Goal: Task Accomplishment & Management: Manage account settings

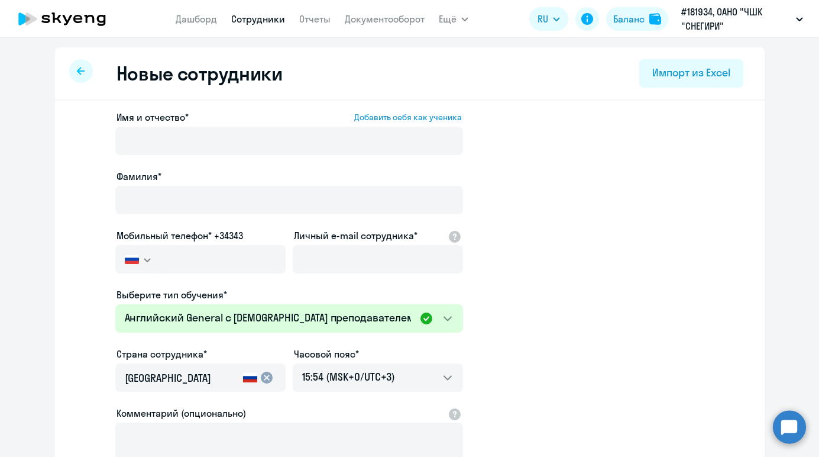
select select "english_adult_not_native_speaker"
select select "3"
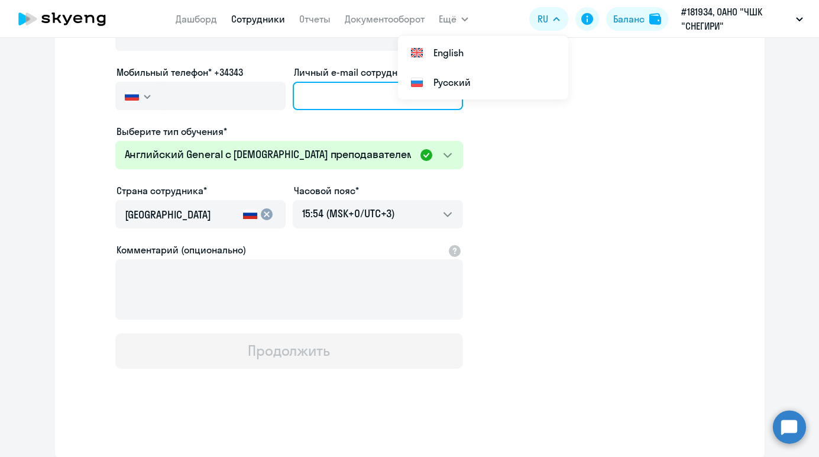
click at [328, 94] on input "Личный e-mail сотрудника*" at bounding box center [378, 96] width 170 height 28
paste input "[EMAIL_ADDRESS][DOMAIN_NAME]"
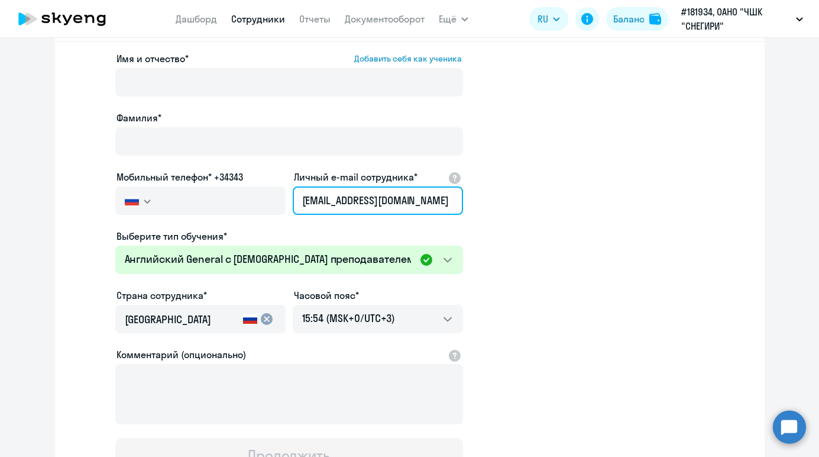
scroll to position [0, 0]
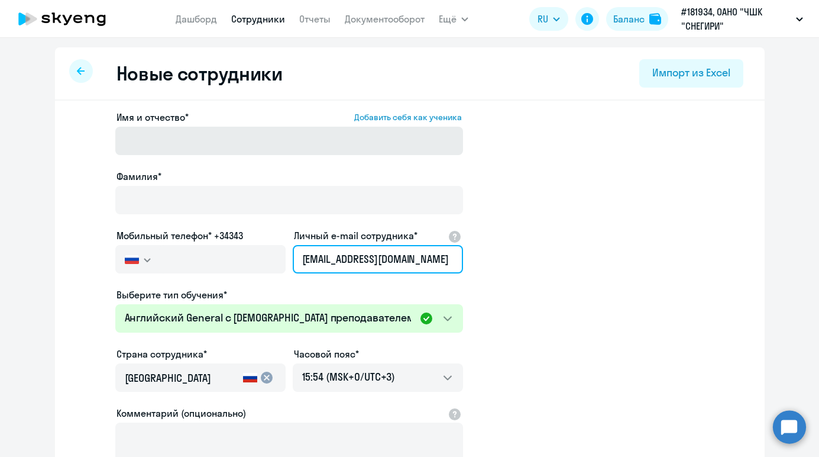
type input "[EMAIL_ADDRESS][DOMAIN_NAME]"
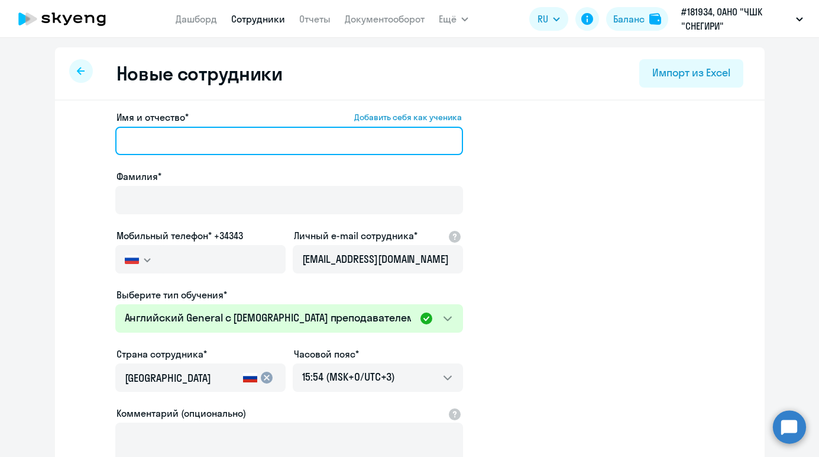
click at [295, 131] on input "Имя и отчество* Добавить себя как ученика" at bounding box center [289, 141] width 348 height 28
type input "T"
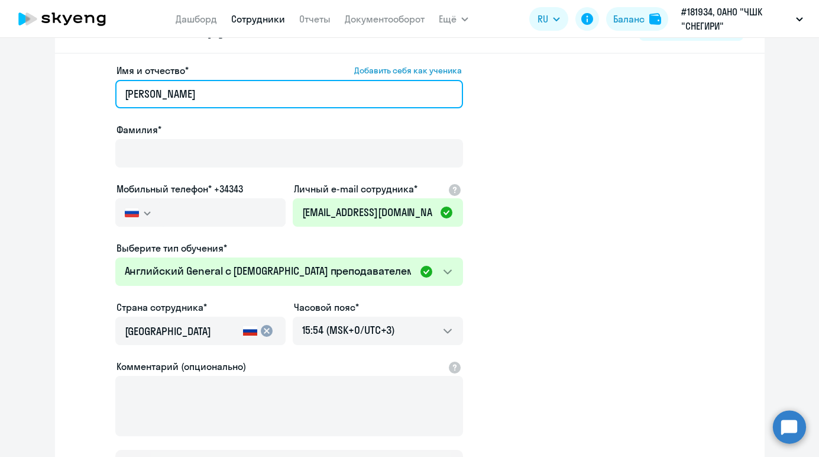
scroll to position [54, 0]
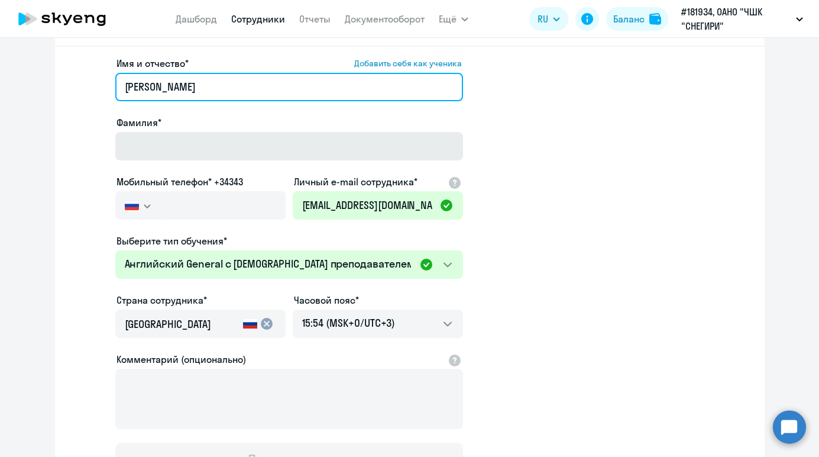
type input "[PERSON_NAME]"
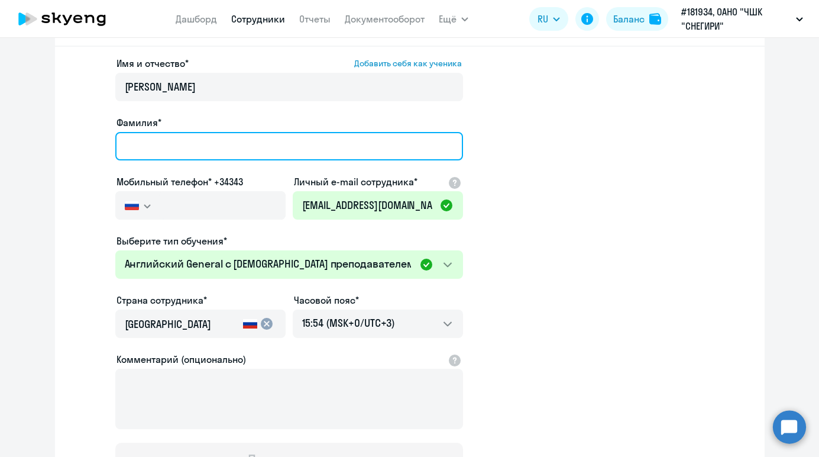
click at [250, 146] on input "Фамилия*" at bounding box center [289, 146] width 348 height 28
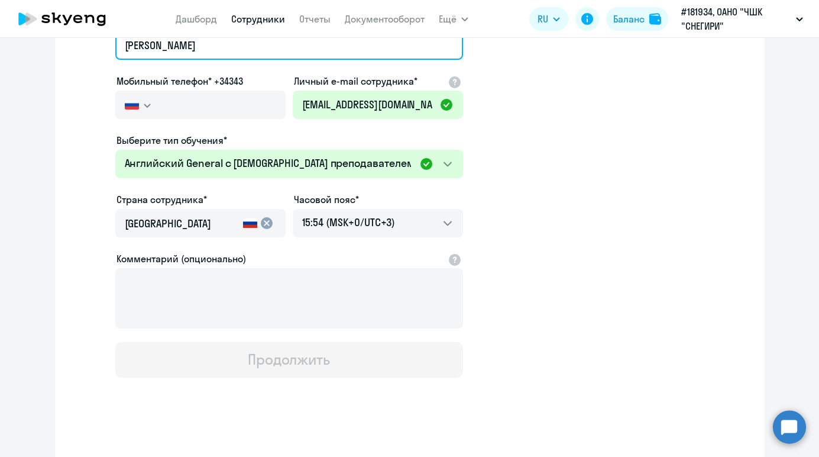
scroll to position [163, 0]
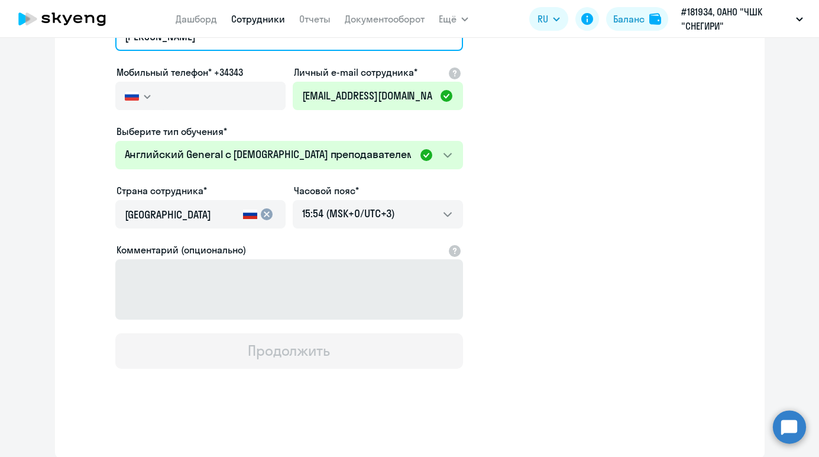
type input "[PERSON_NAME]"
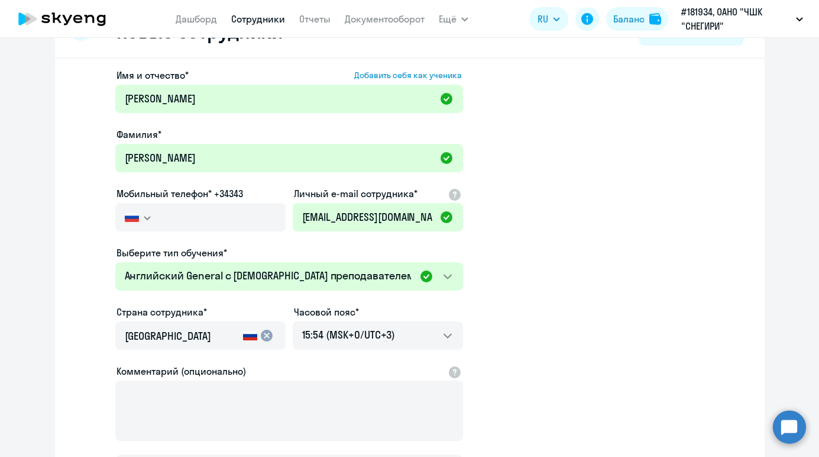
scroll to position [38, 0]
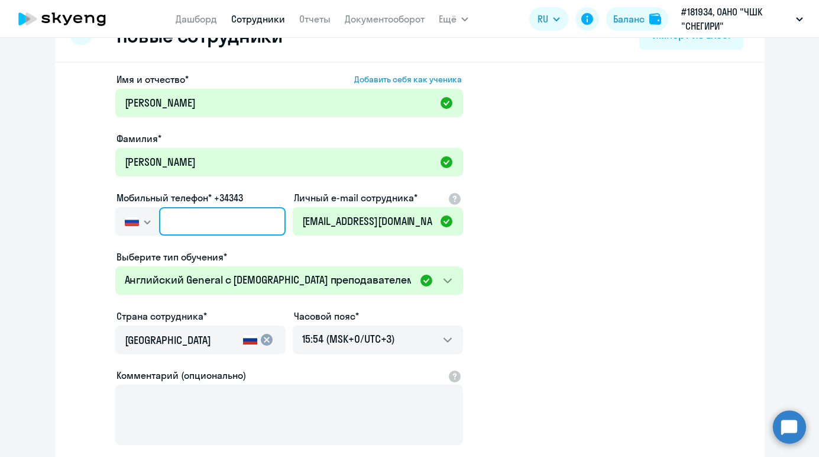
click at [222, 224] on input "text" at bounding box center [222, 221] width 126 height 28
paste input "[PHONE_NUMBER]"
type input "[PHONE_NUMBER]"
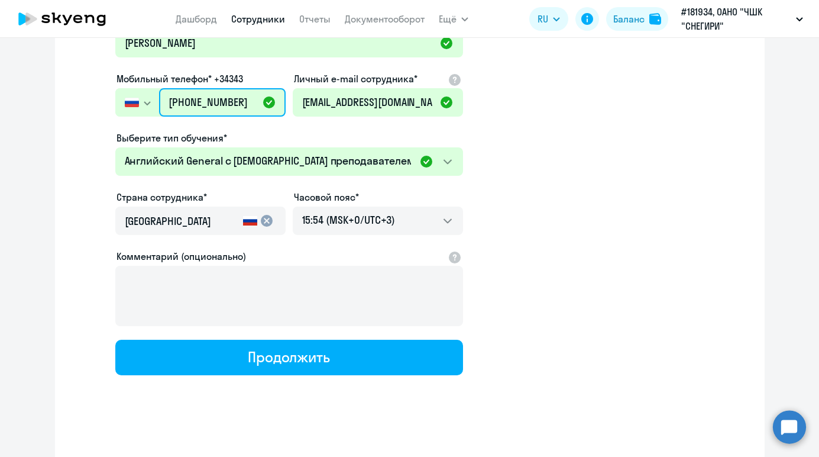
scroll to position [163, 0]
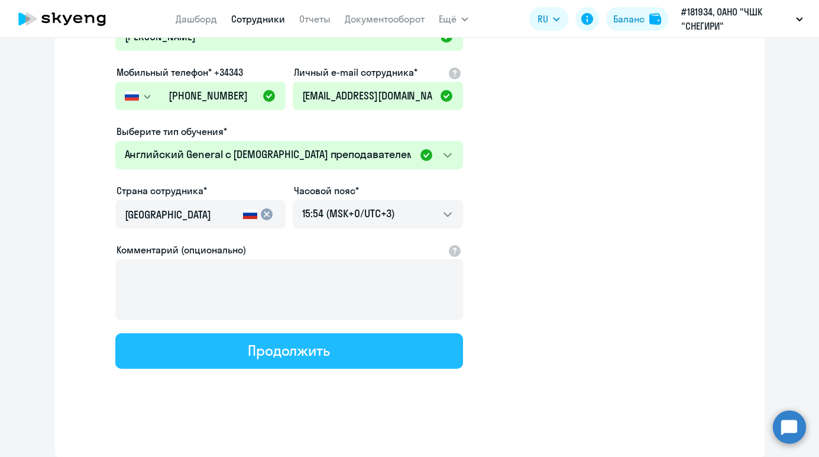
click at [309, 351] on div "Продолжить" at bounding box center [289, 350] width 82 height 19
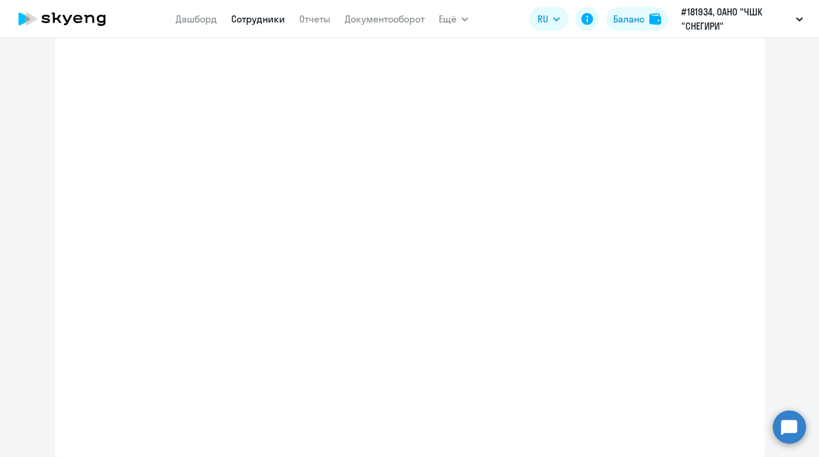
select select "english_adult_not_native_speaker"
select select "3"
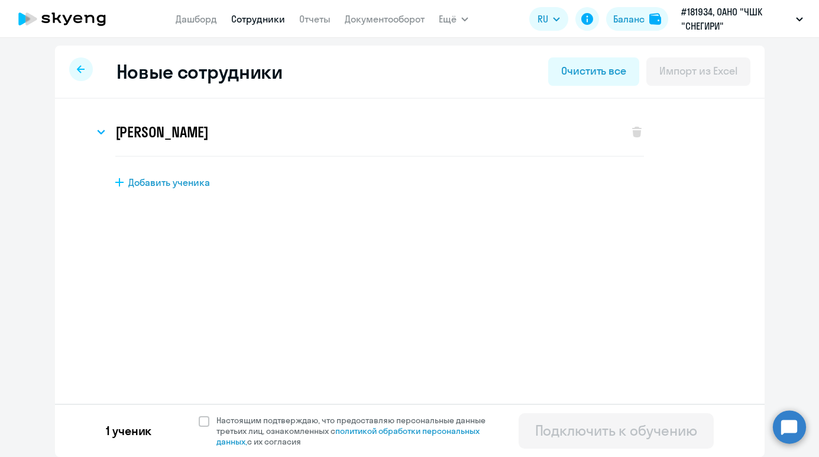
scroll to position [0, 0]
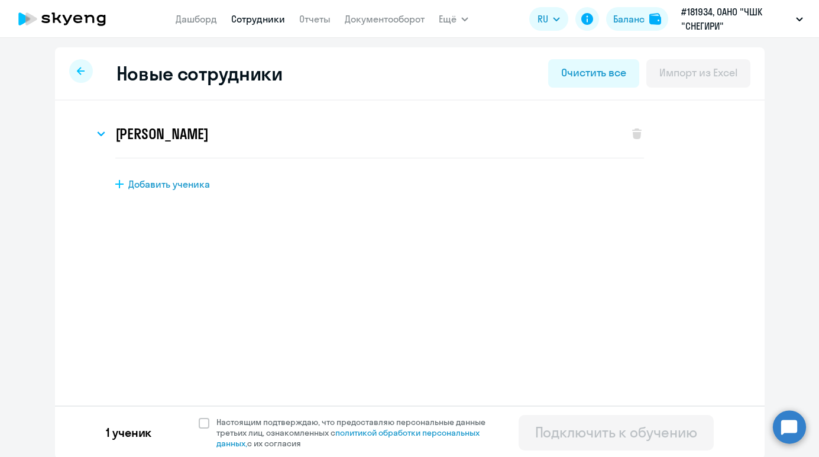
click at [82, 20] on icon at bounding box center [62, 19] width 104 height 30
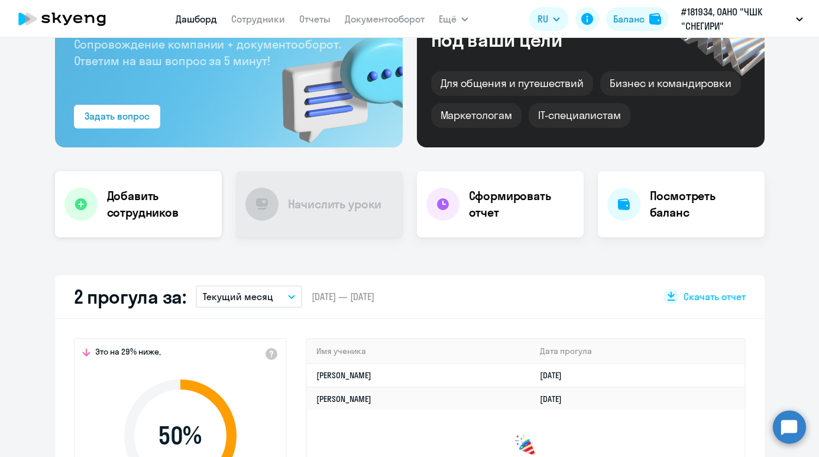
select select "30"
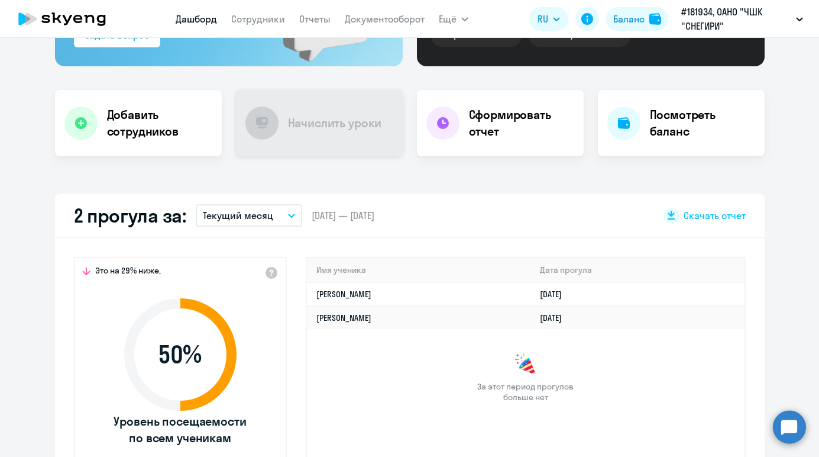
scroll to position [166, 0]
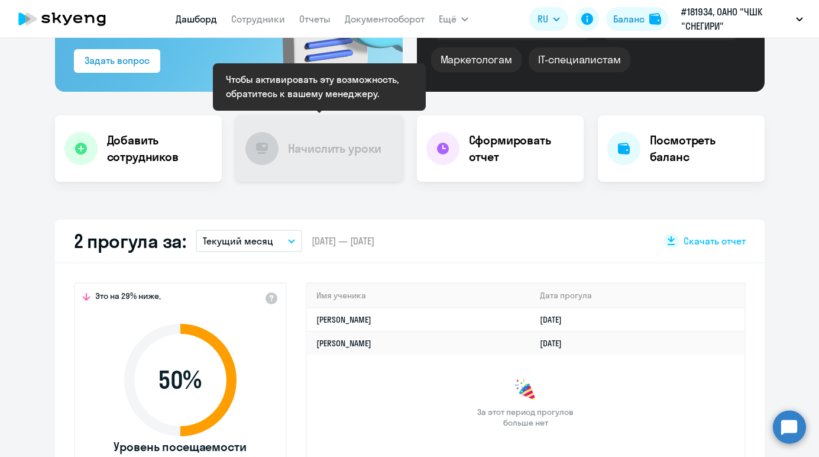
click at [317, 141] on h4 "Начислить уроки" at bounding box center [335, 148] width 94 height 17
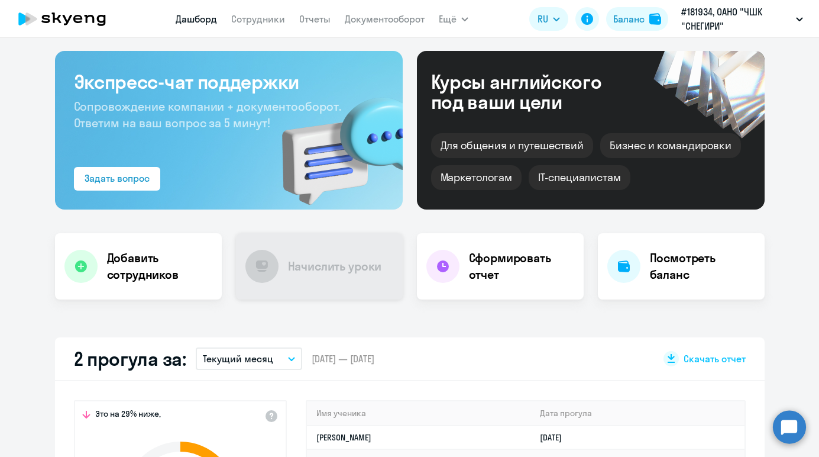
scroll to position [0, 0]
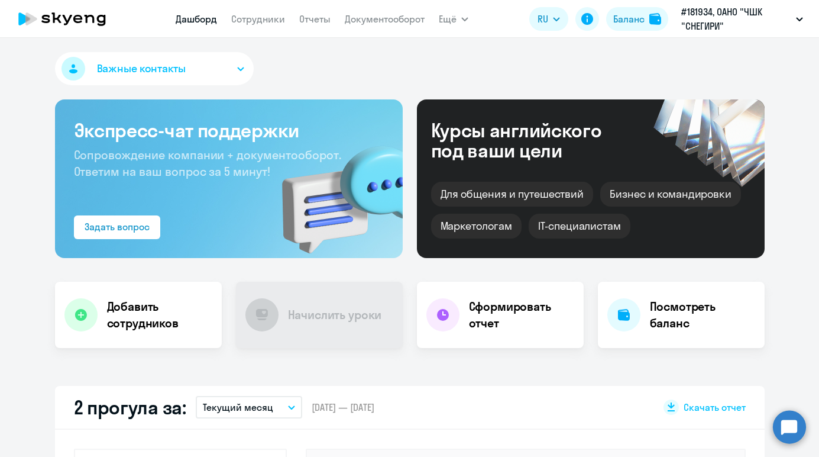
click at [239, 68] on icon "button" at bounding box center [241, 68] width 6 height 3
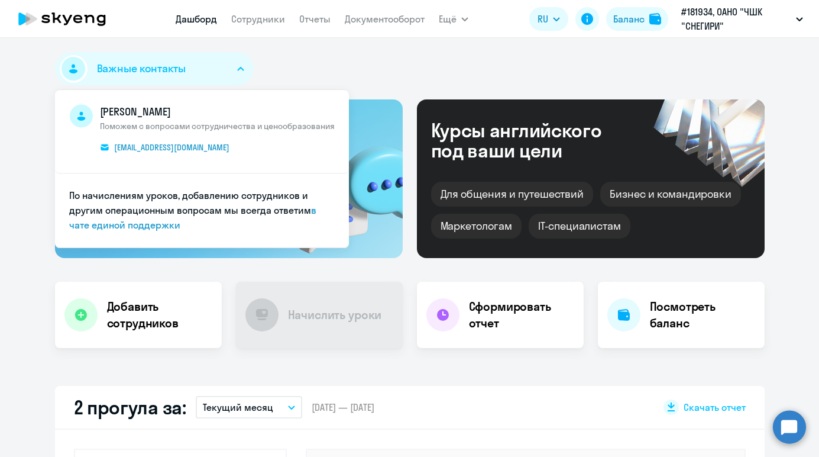
click at [239, 68] on icon "button" at bounding box center [241, 68] width 6 height 3
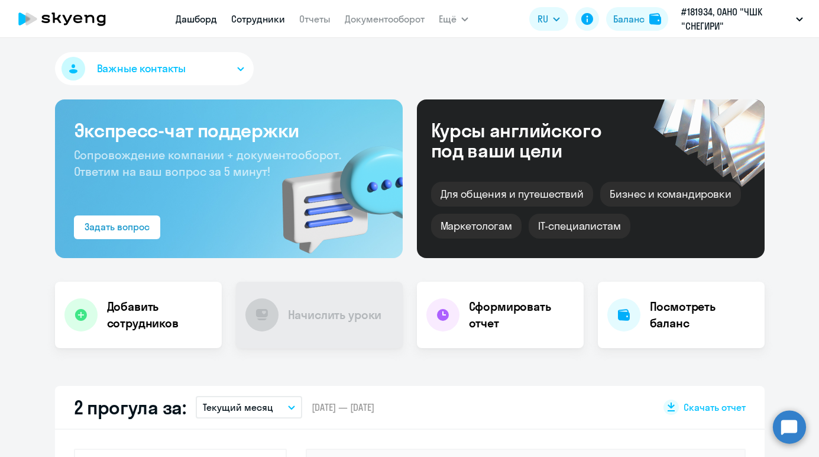
click at [272, 18] on link "Сотрудники" at bounding box center [258, 19] width 54 height 12
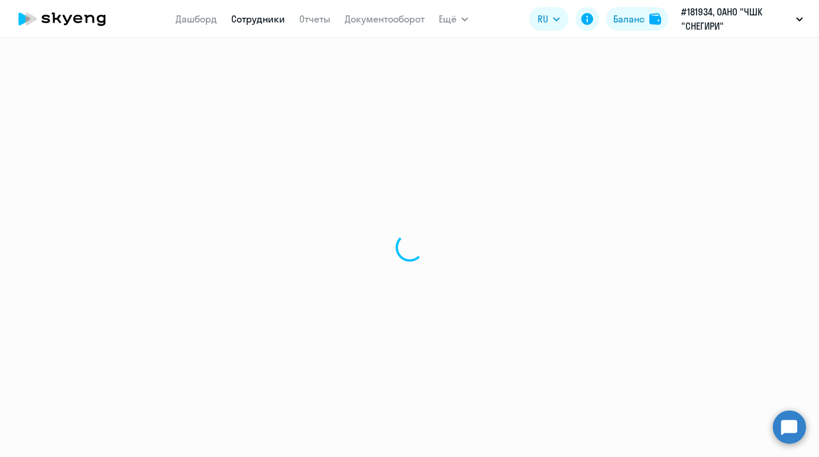
select select "30"
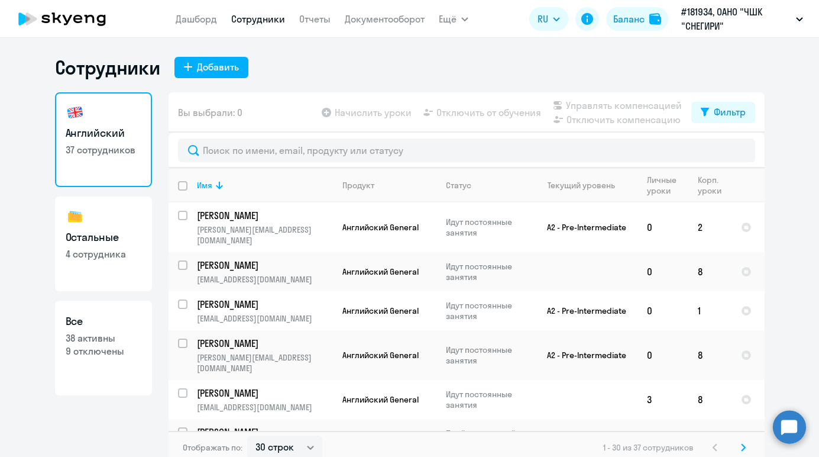
click at [475, 113] on app-table-action-button "Отключить от обучения" at bounding box center [481, 112] width 120 height 14
